Goal: Find specific page/section: Find specific page/section

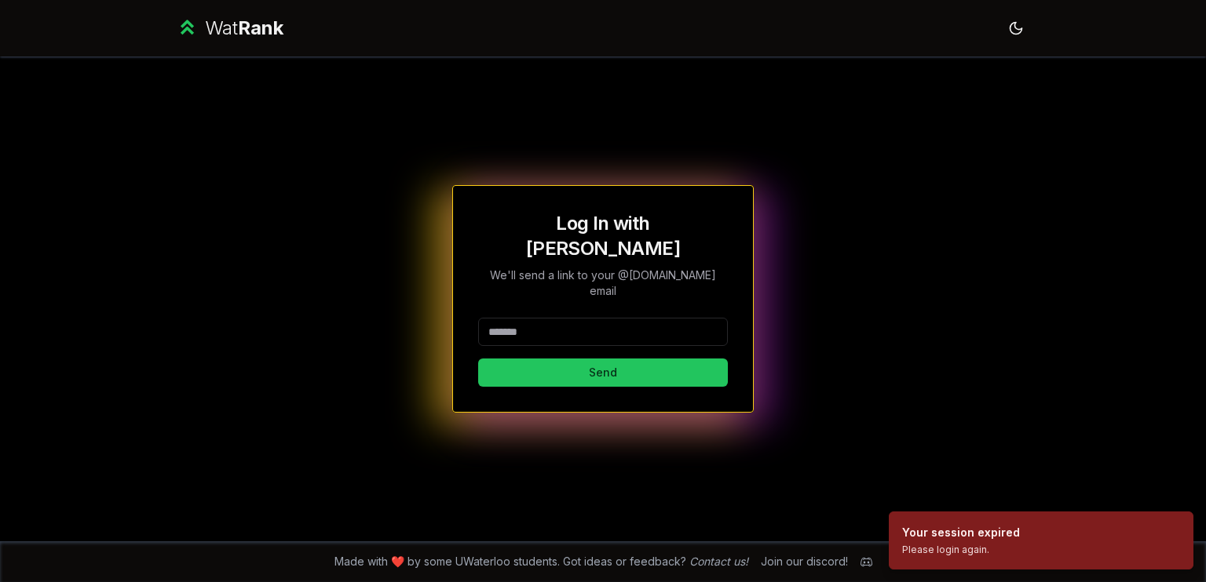
click at [546, 318] on input at bounding box center [603, 332] width 250 height 28
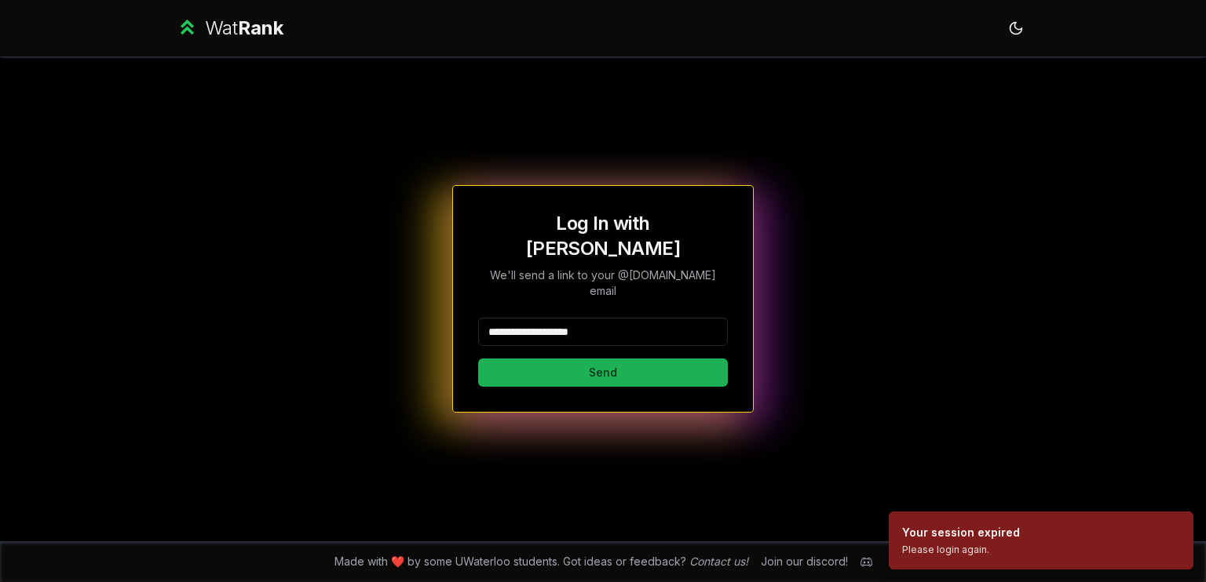
click at [564, 360] on button "Send" at bounding box center [603, 373] width 250 height 28
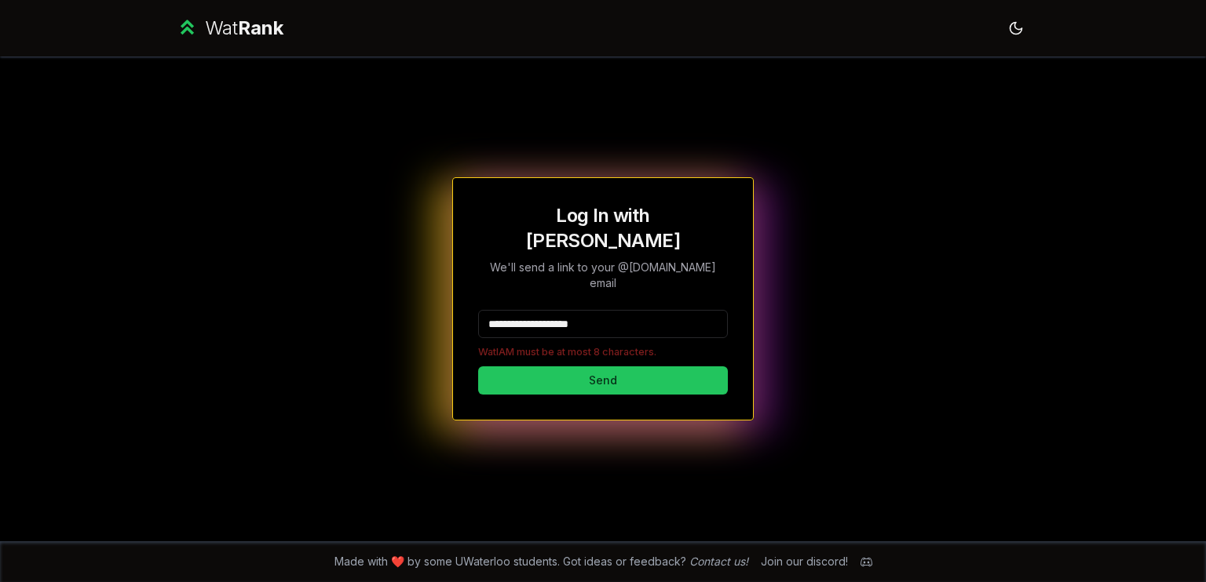
drag, startPoint x: 647, startPoint y: 307, endPoint x: 540, endPoint y: 298, distance: 107.1
click at [540, 310] on input "**********" at bounding box center [603, 324] width 250 height 28
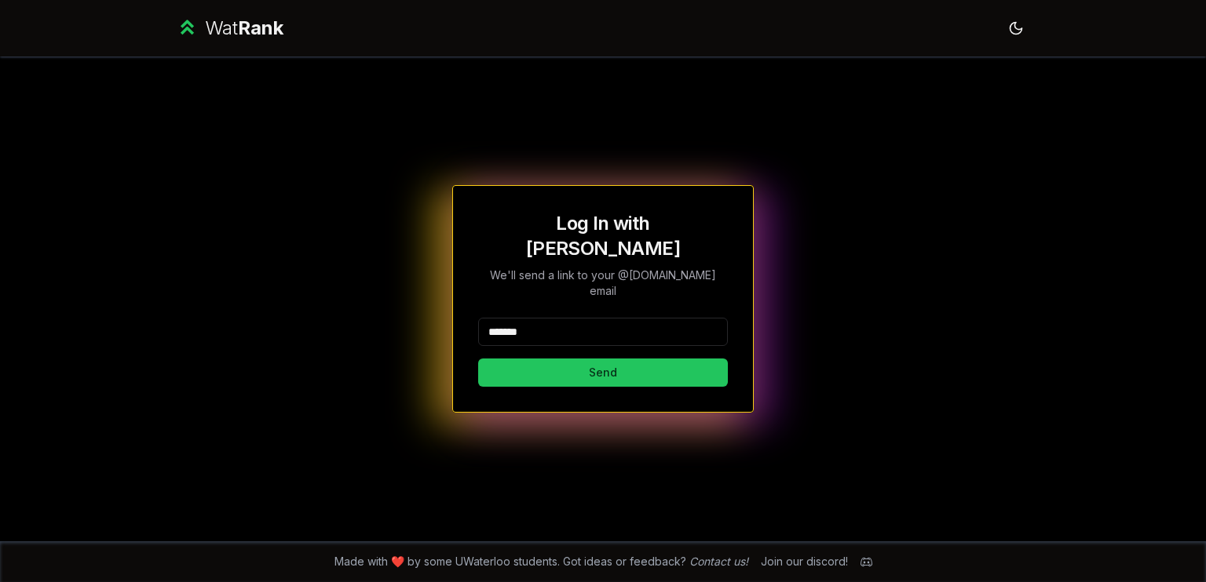
type input "*******"
click at [478, 359] on button "Send" at bounding box center [603, 373] width 250 height 28
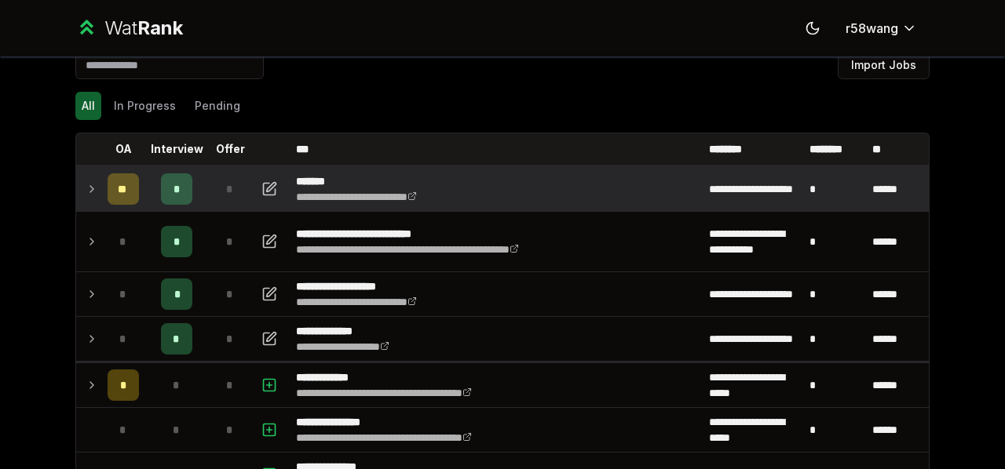
scroll to position [79, 0]
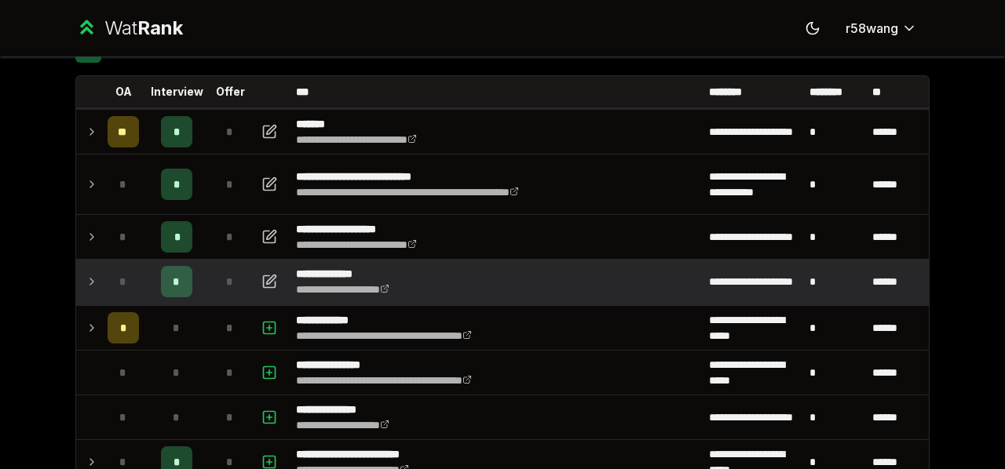
click at [76, 278] on td at bounding box center [88, 282] width 25 height 44
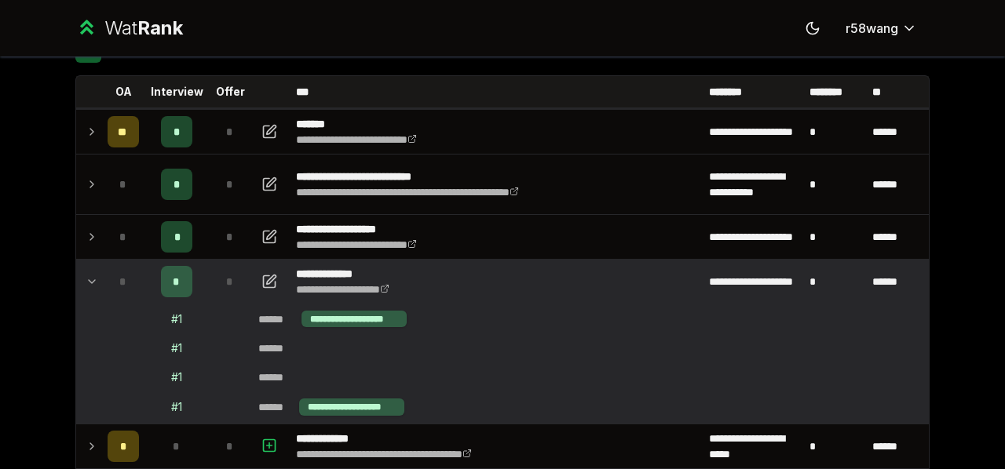
click at [86, 279] on icon at bounding box center [92, 281] width 13 height 19
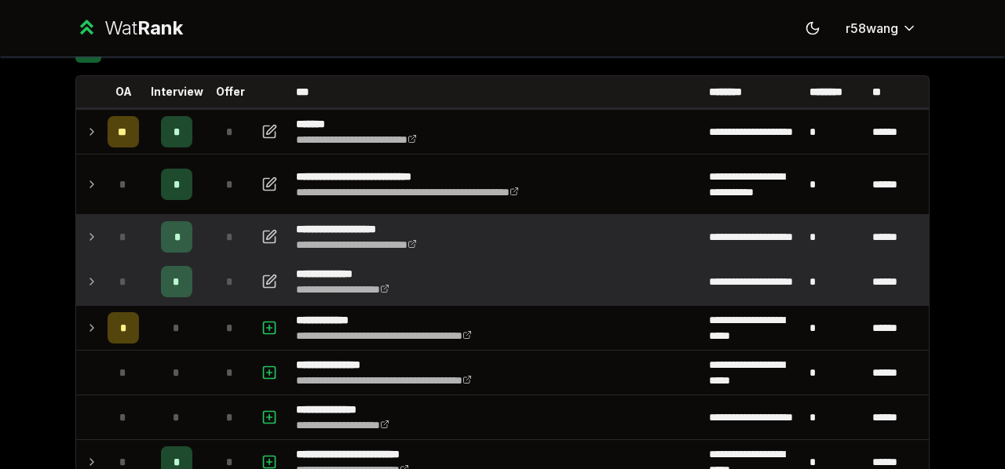
click at [88, 245] on icon at bounding box center [92, 237] width 13 height 19
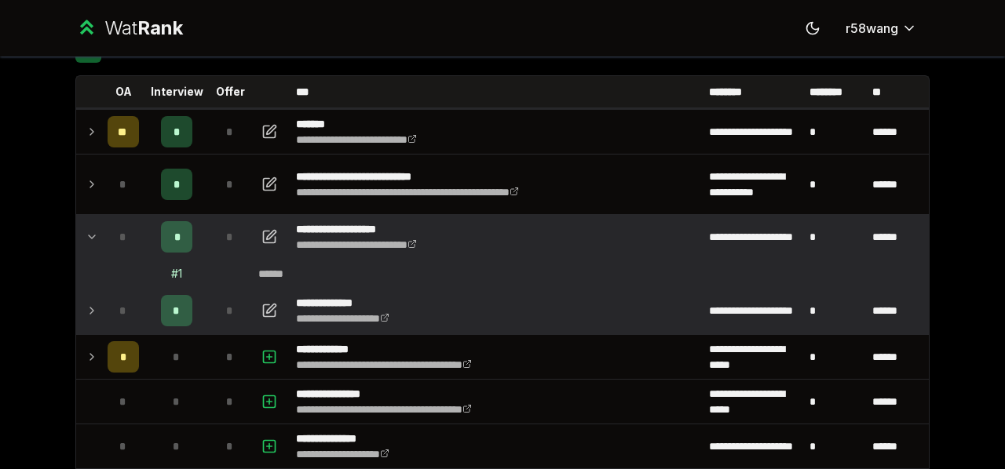
click at [88, 244] on icon at bounding box center [92, 237] width 13 height 19
